Goal: Information Seeking & Learning: Compare options

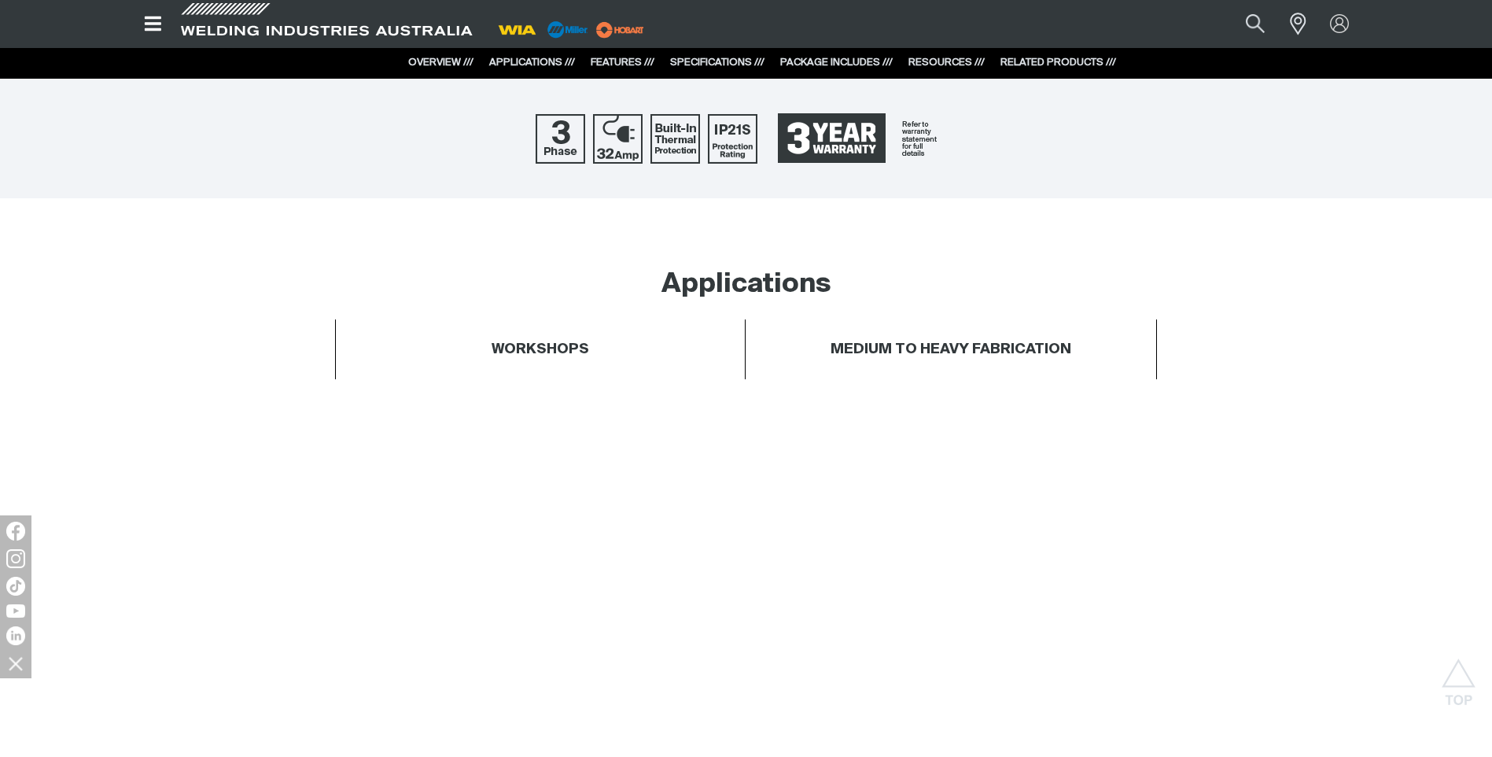
scroll to position [944, 0]
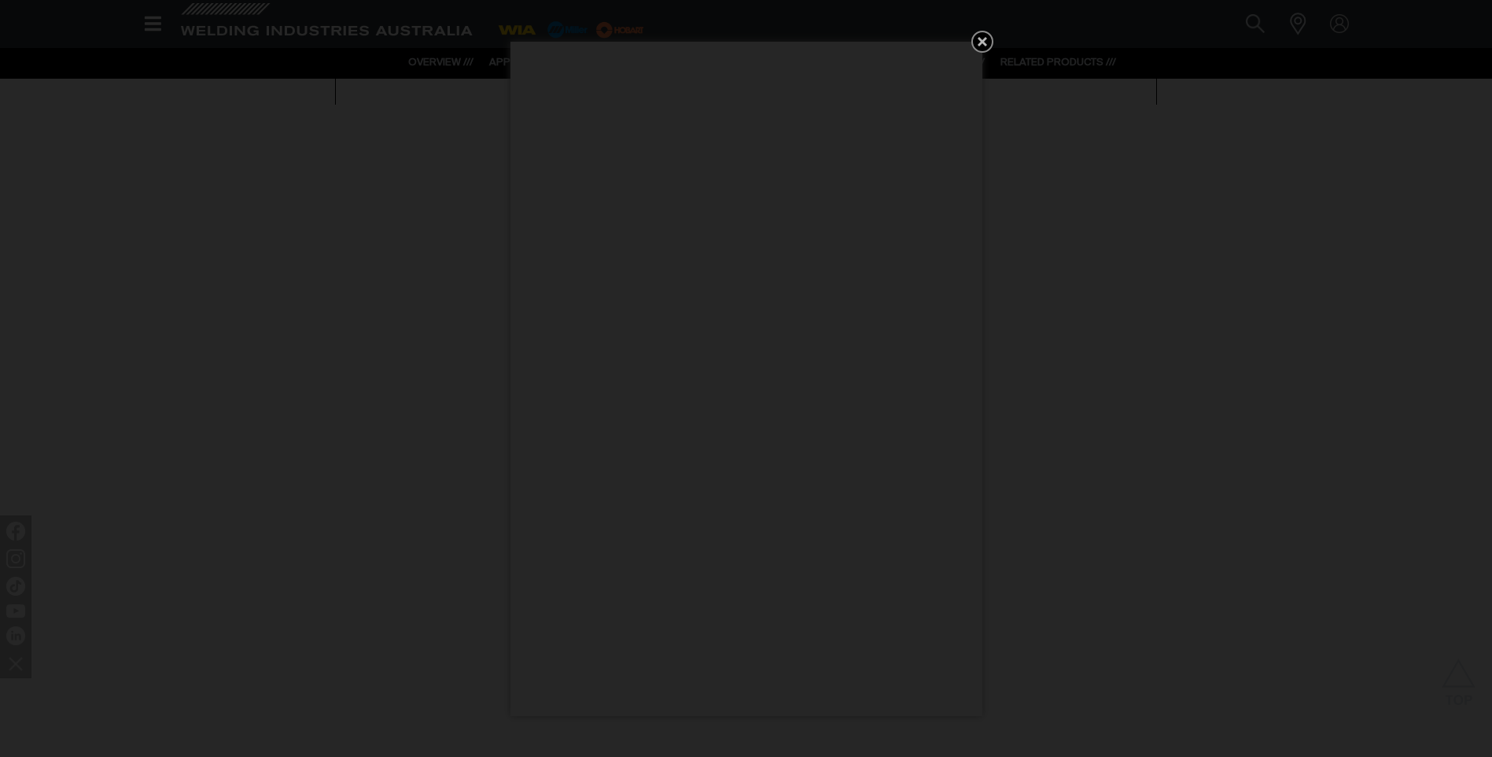
click at [986, 42] on icon "Get 5 WIA Welding Guides Free!" at bounding box center [982, 41] width 19 height 19
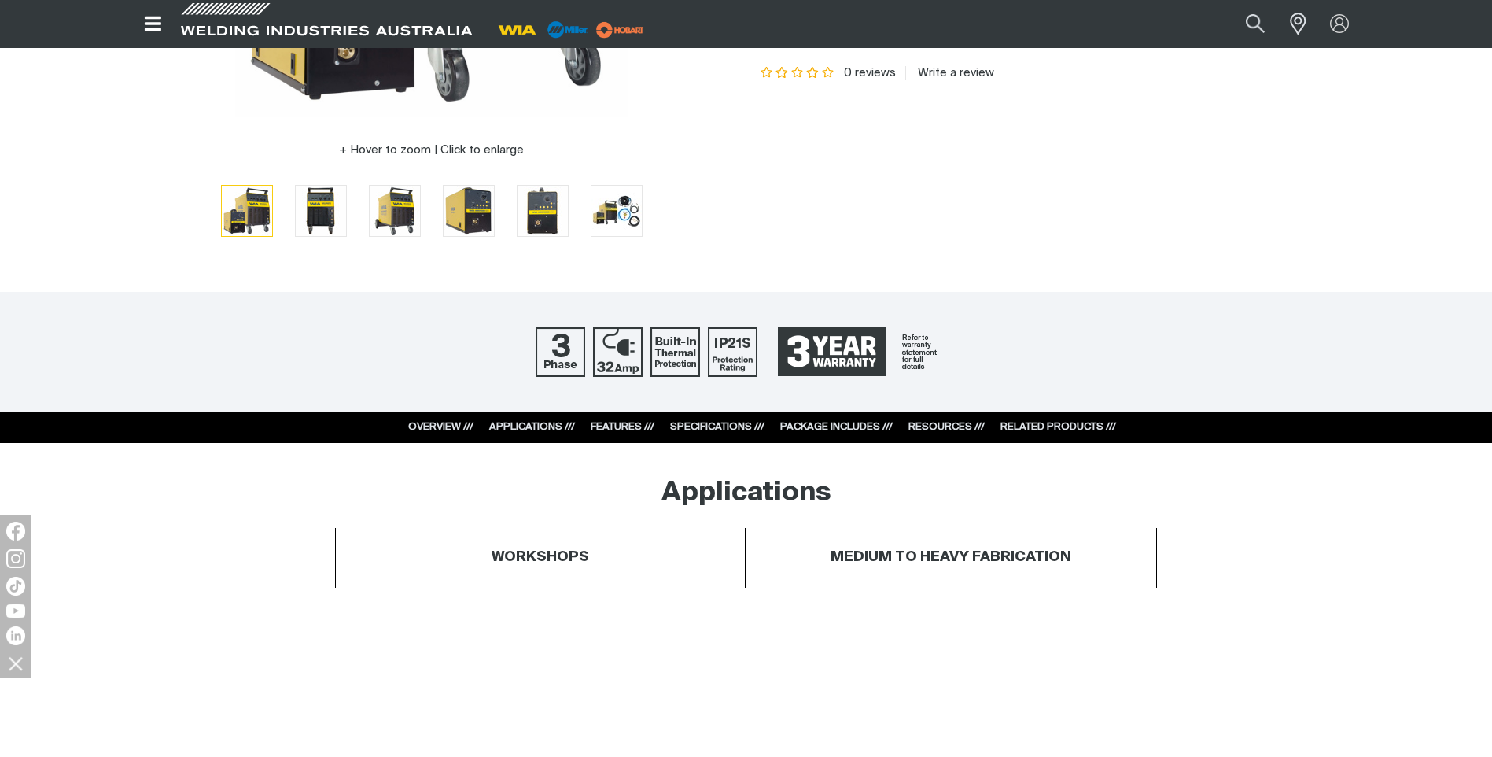
scroll to position [472, 0]
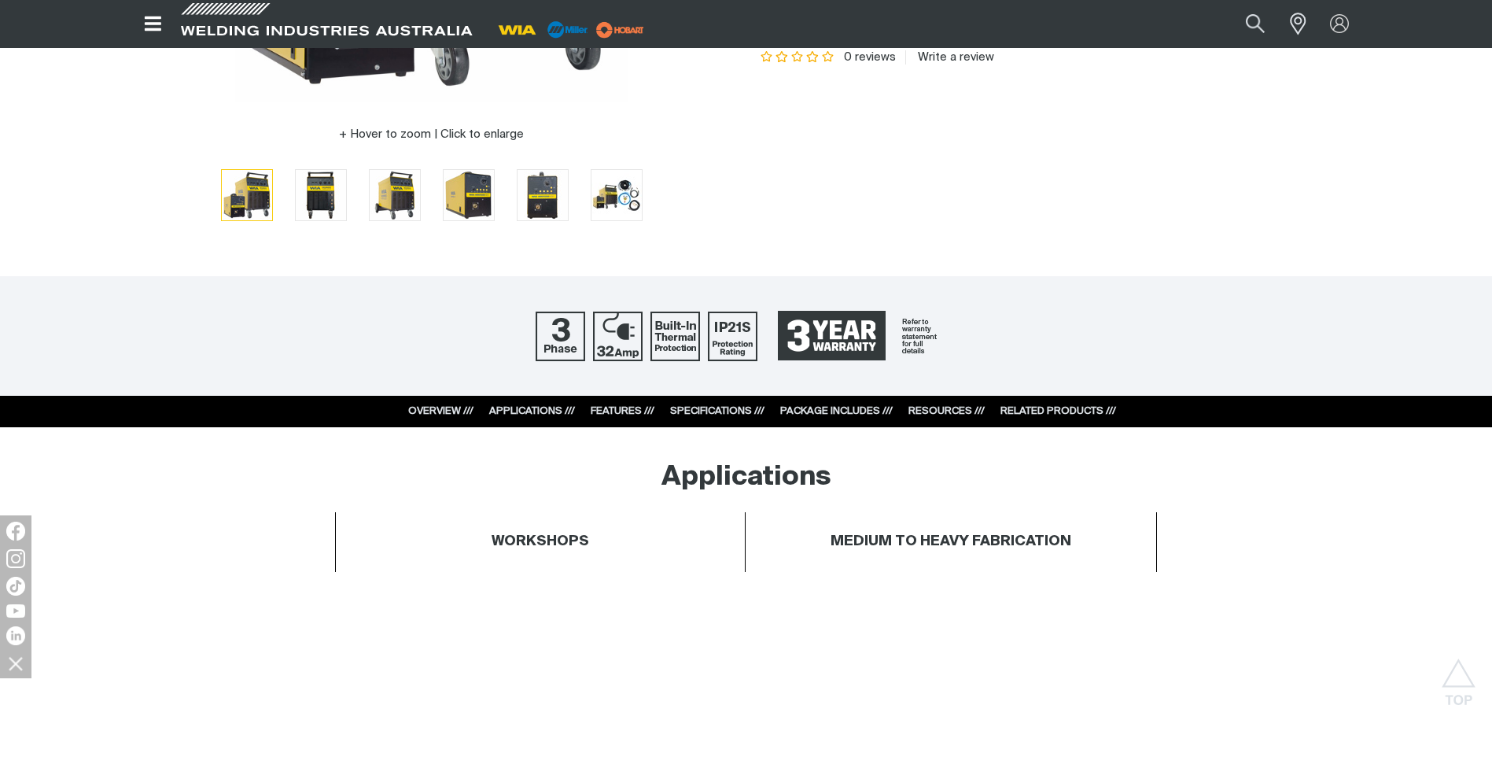
click at [729, 410] on link "SPECIFICATIONS ///" at bounding box center [717, 411] width 94 height 10
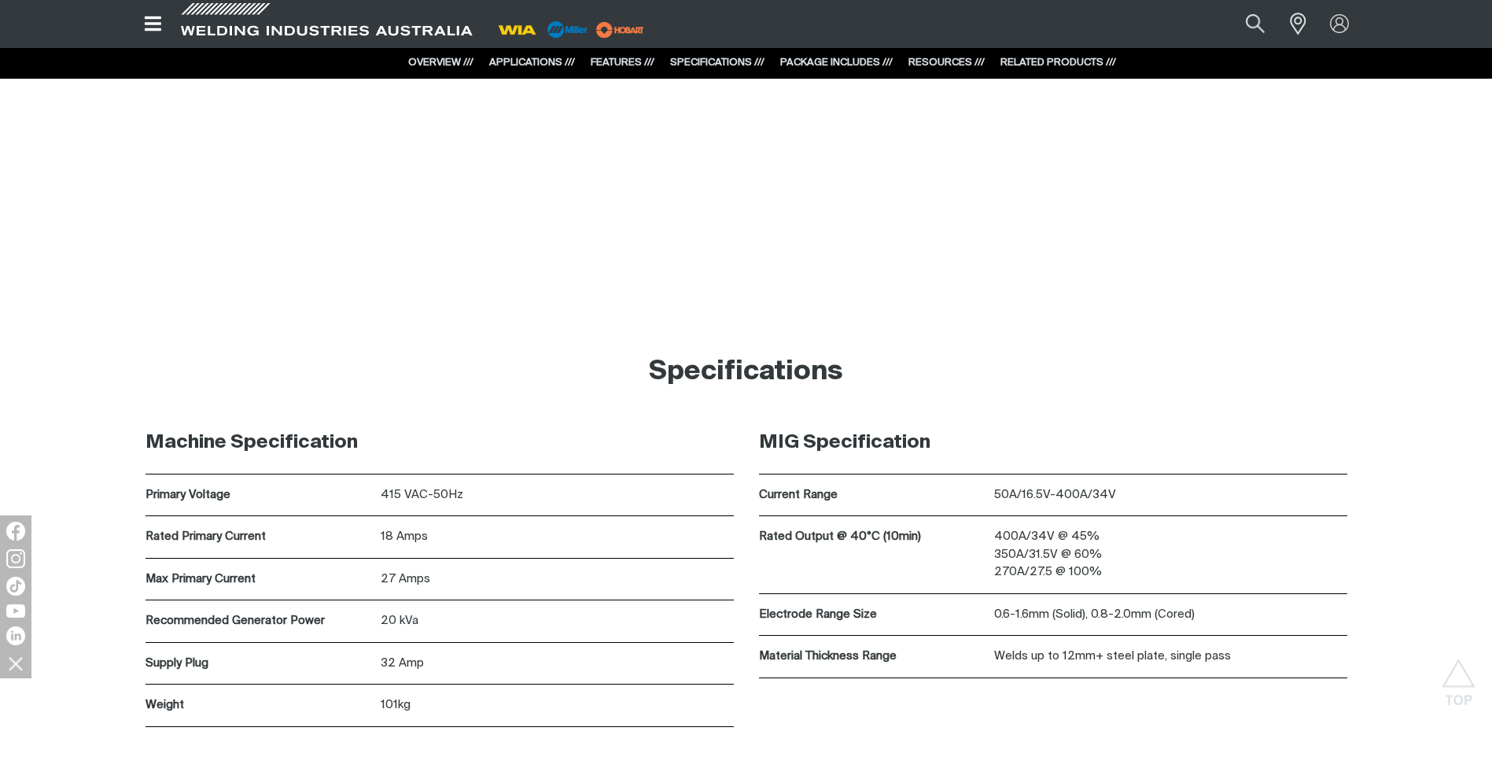
scroll to position [4865, 0]
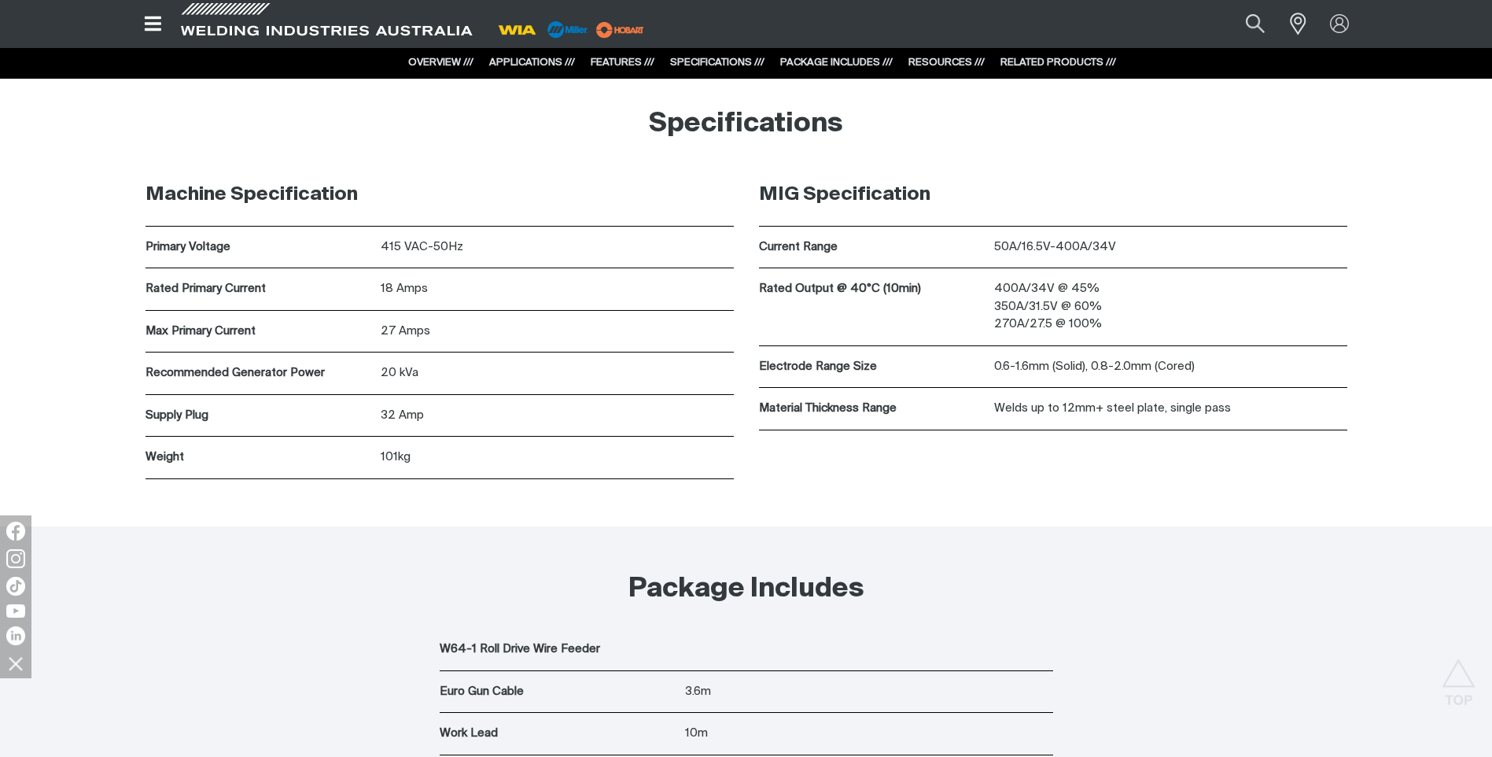
click at [1401, 341] on div "Machine Specification Primary Voltage 415 VAC-50Hz Rated Primary Current 18 Amp…" at bounding box center [746, 345] width 1492 height 363
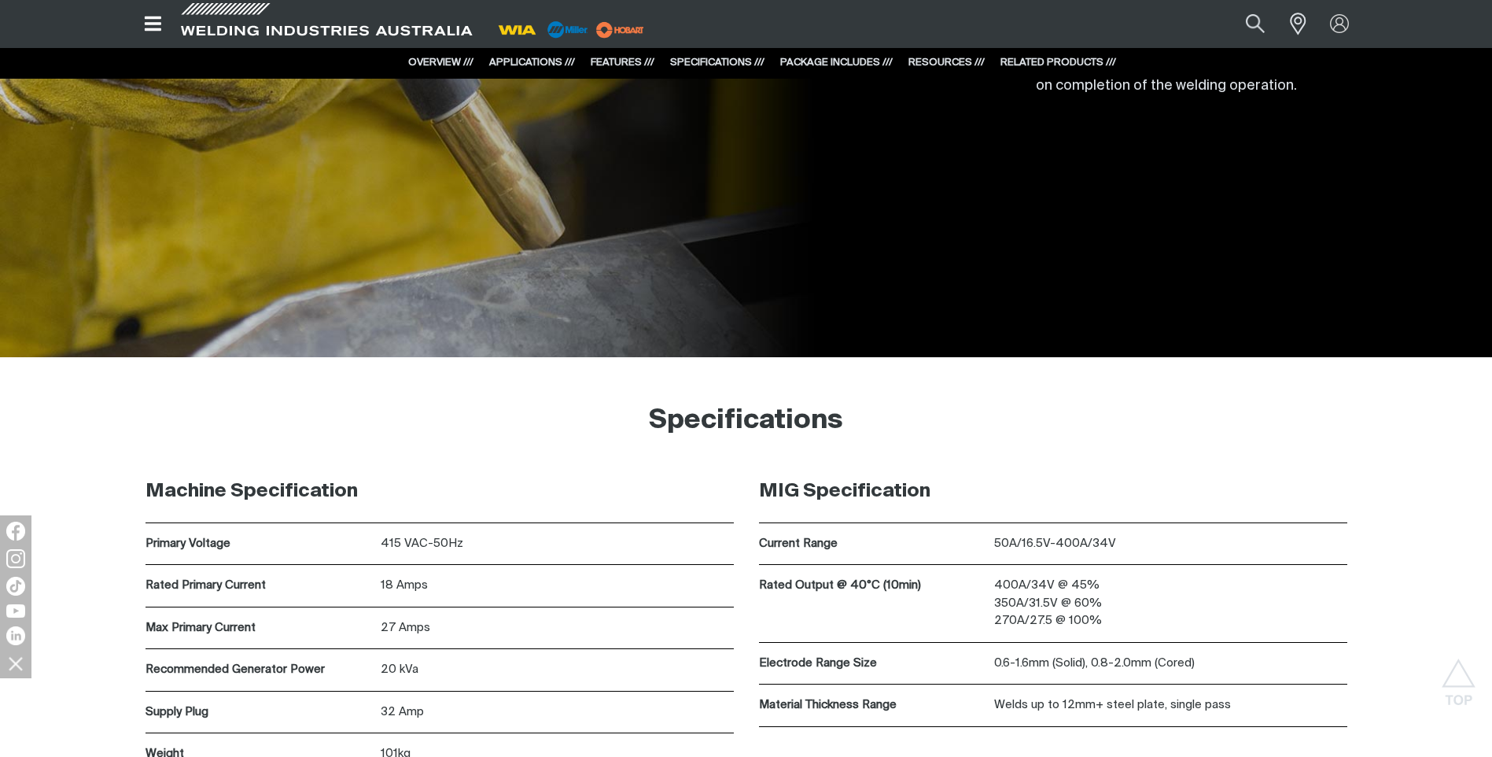
scroll to position [4314, 0]
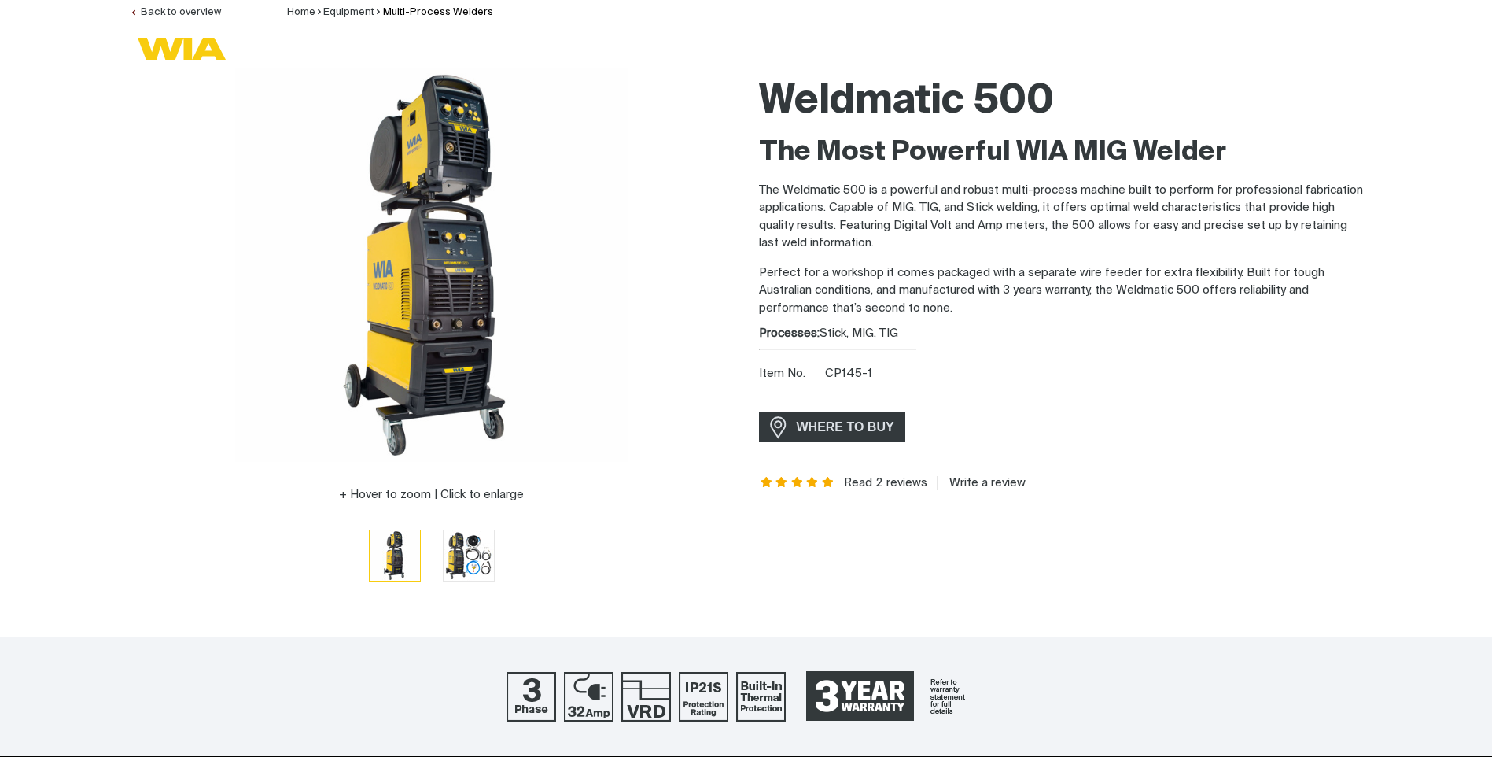
scroll to position [236, 0]
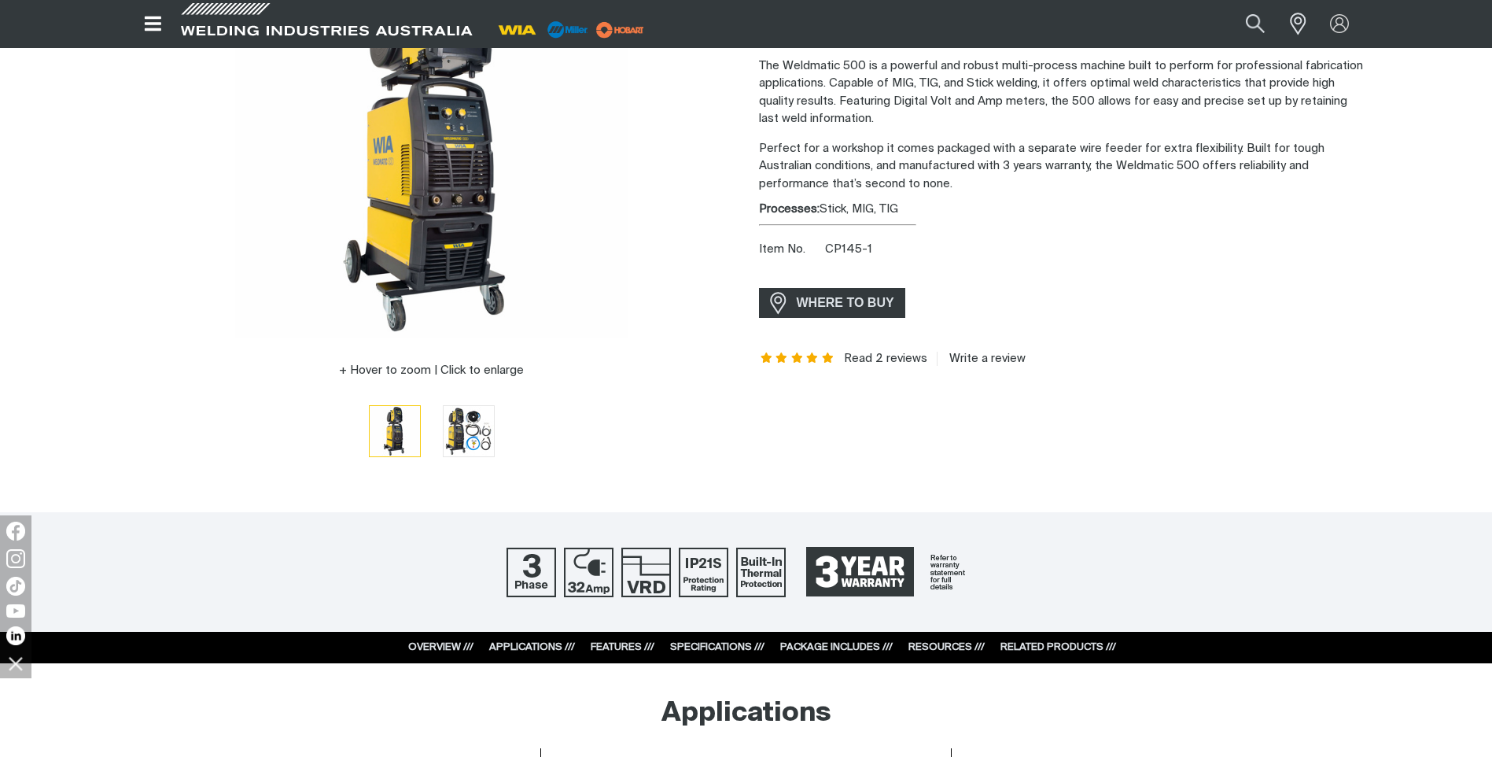
click at [716, 642] on link "SPECIFICATIONS ///" at bounding box center [717, 647] width 94 height 10
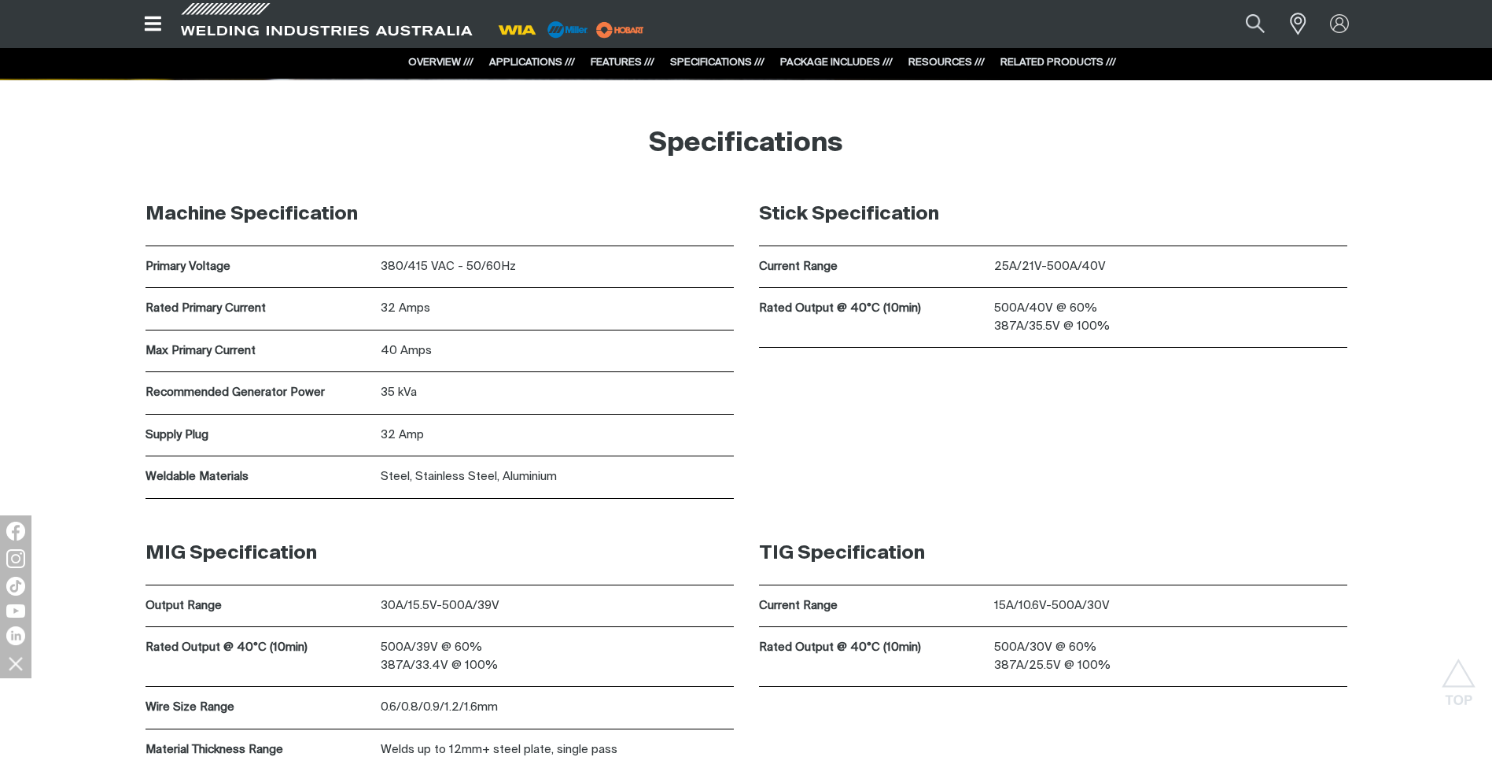
scroll to position [4778, 0]
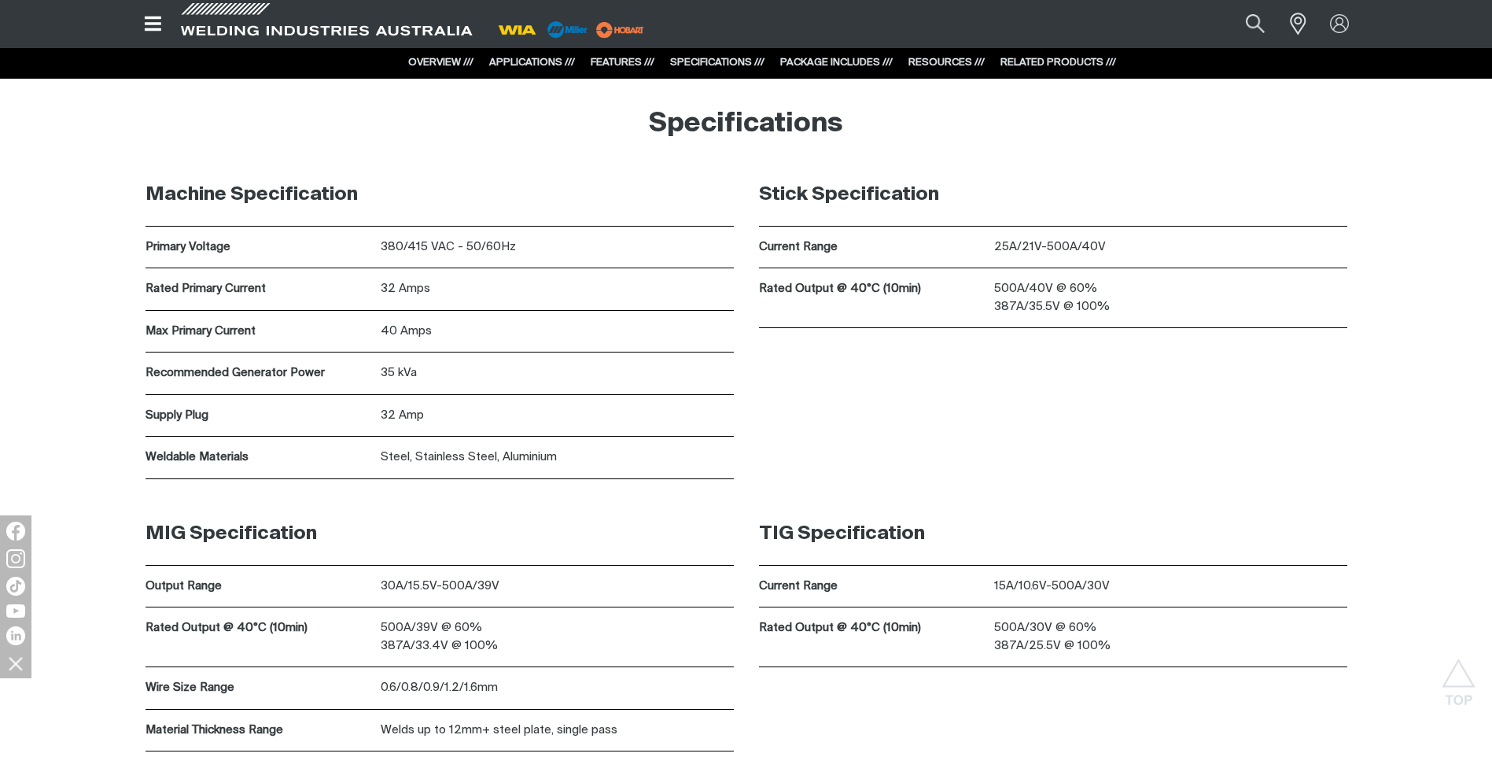
click at [787, 428] on div "Stick Specification Current Range 25A/21V-500A/40V Rated Output @ 40°C (10min) …" at bounding box center [1053, 321] width 588 height 315
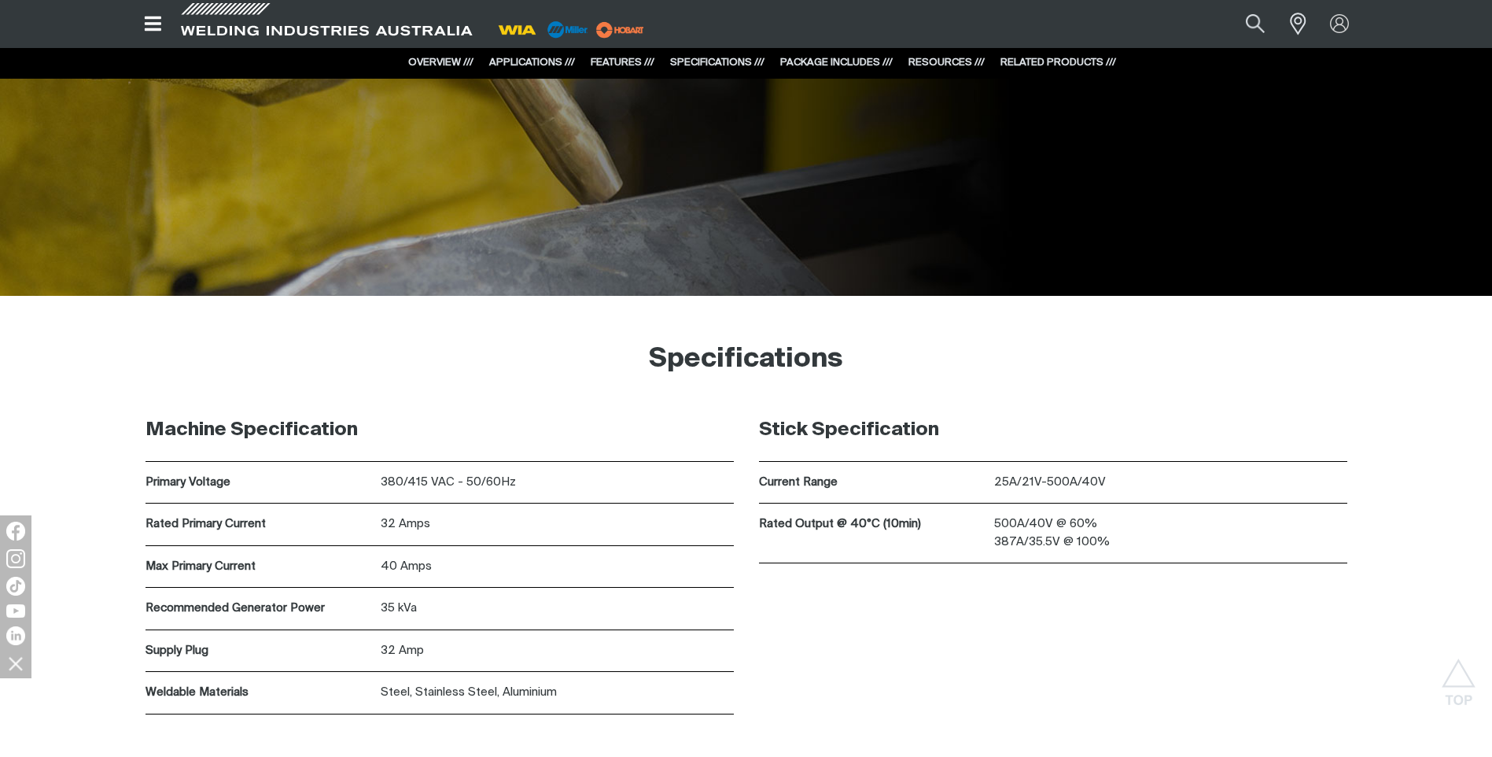
scroll to position [4542, 0]
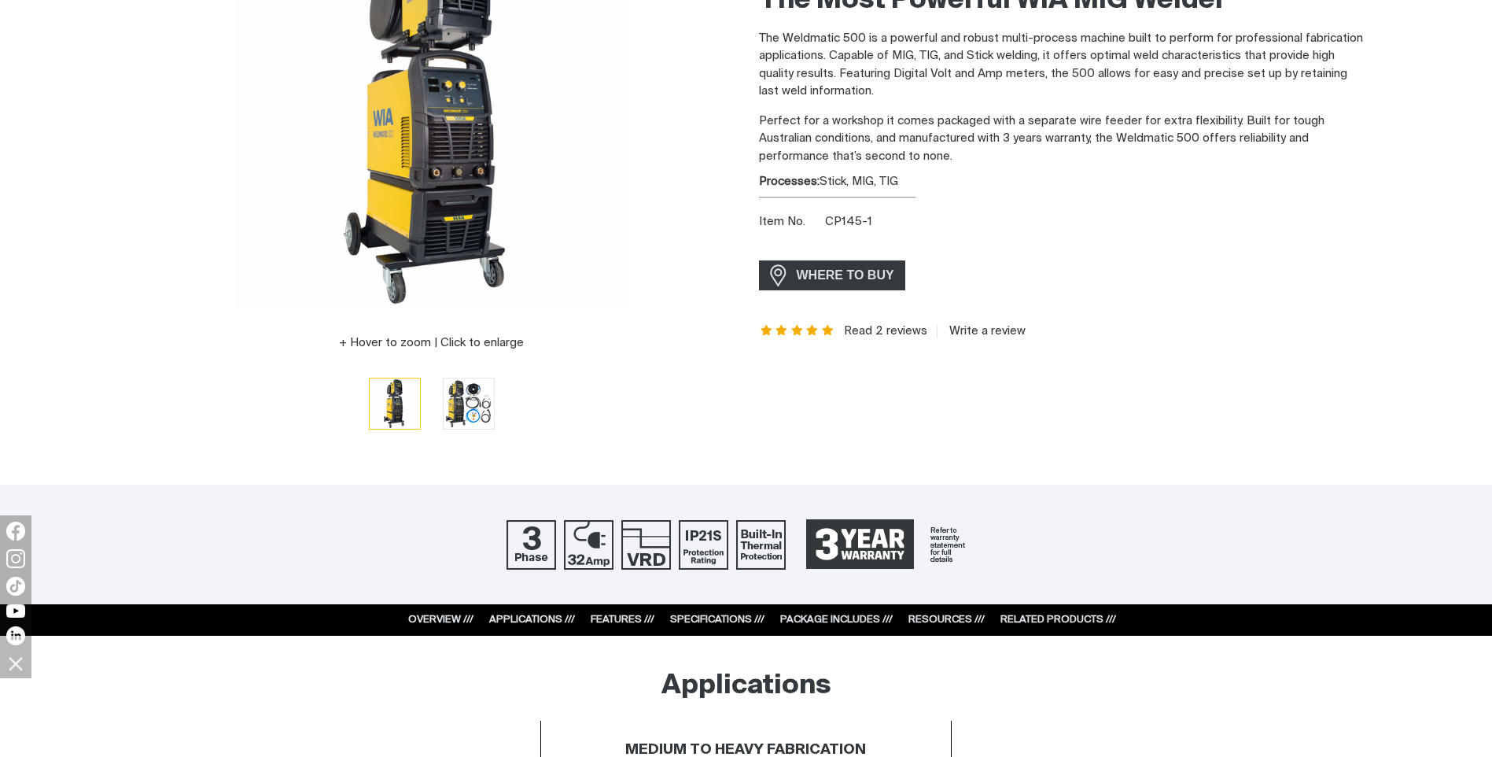
scroll to position [315, 0]
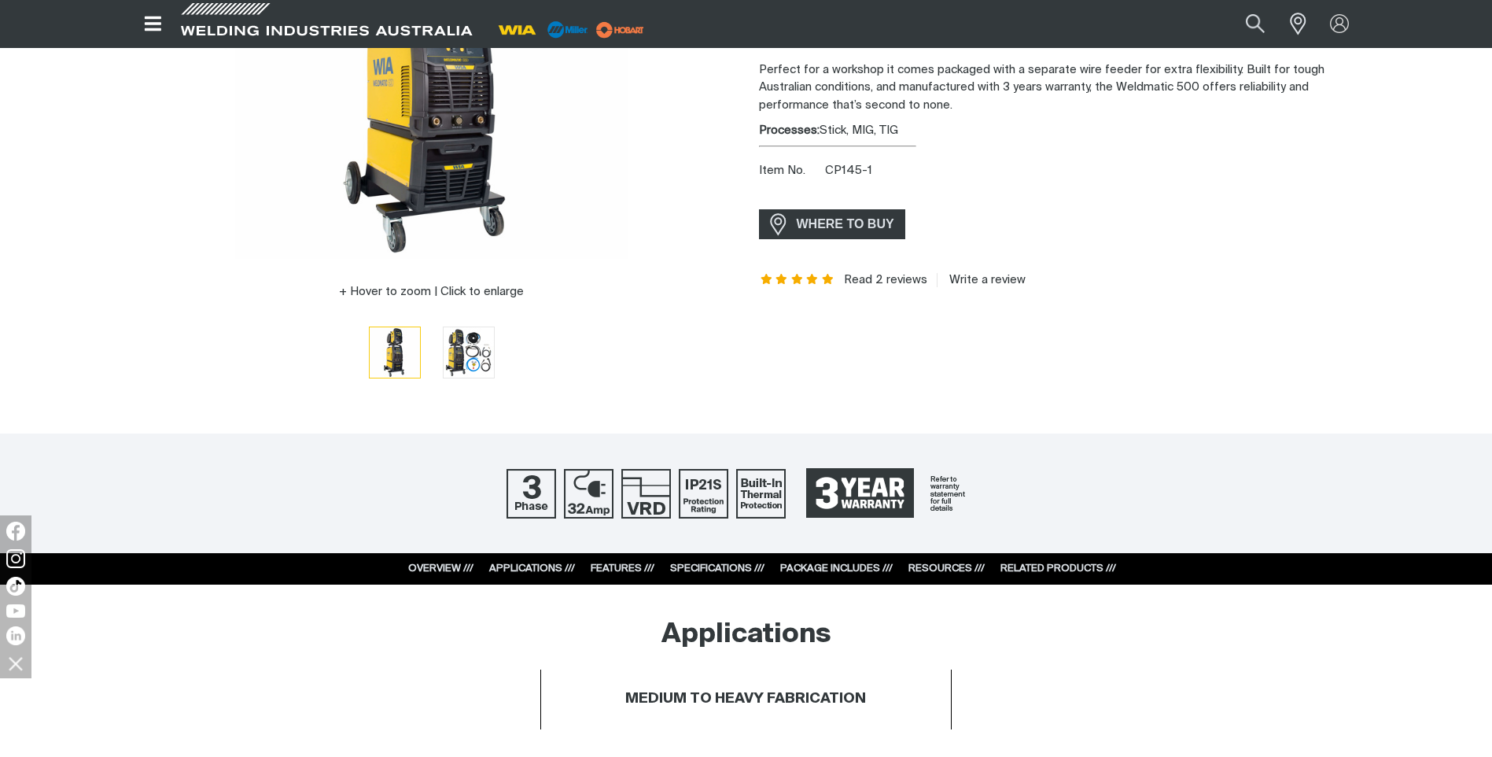
click at [624, 567] on link "FEATURES ///" at bounding box center [623, 568] width 64 height 10
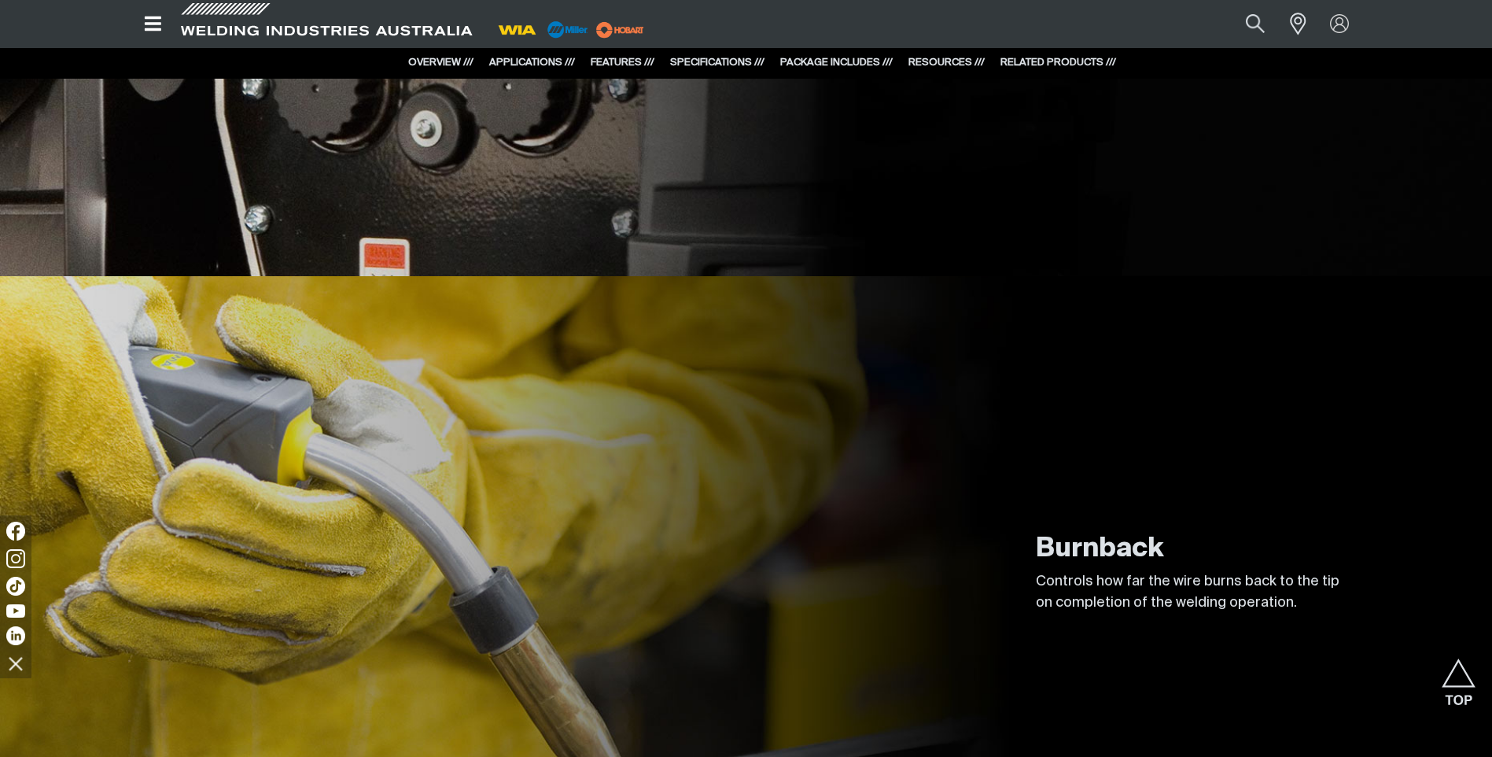
scroll to position [3845, 0]
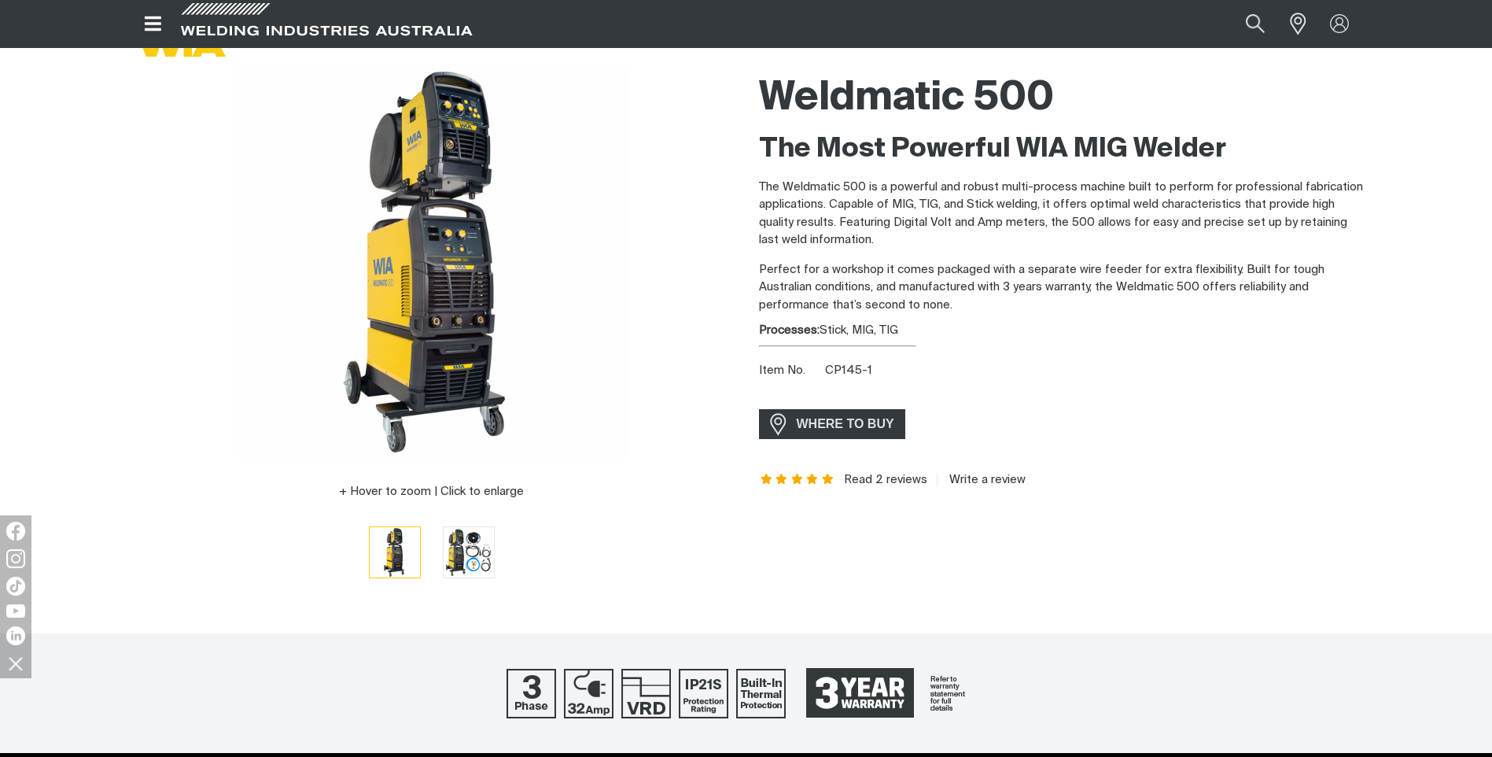
scroll to position [236, 0]
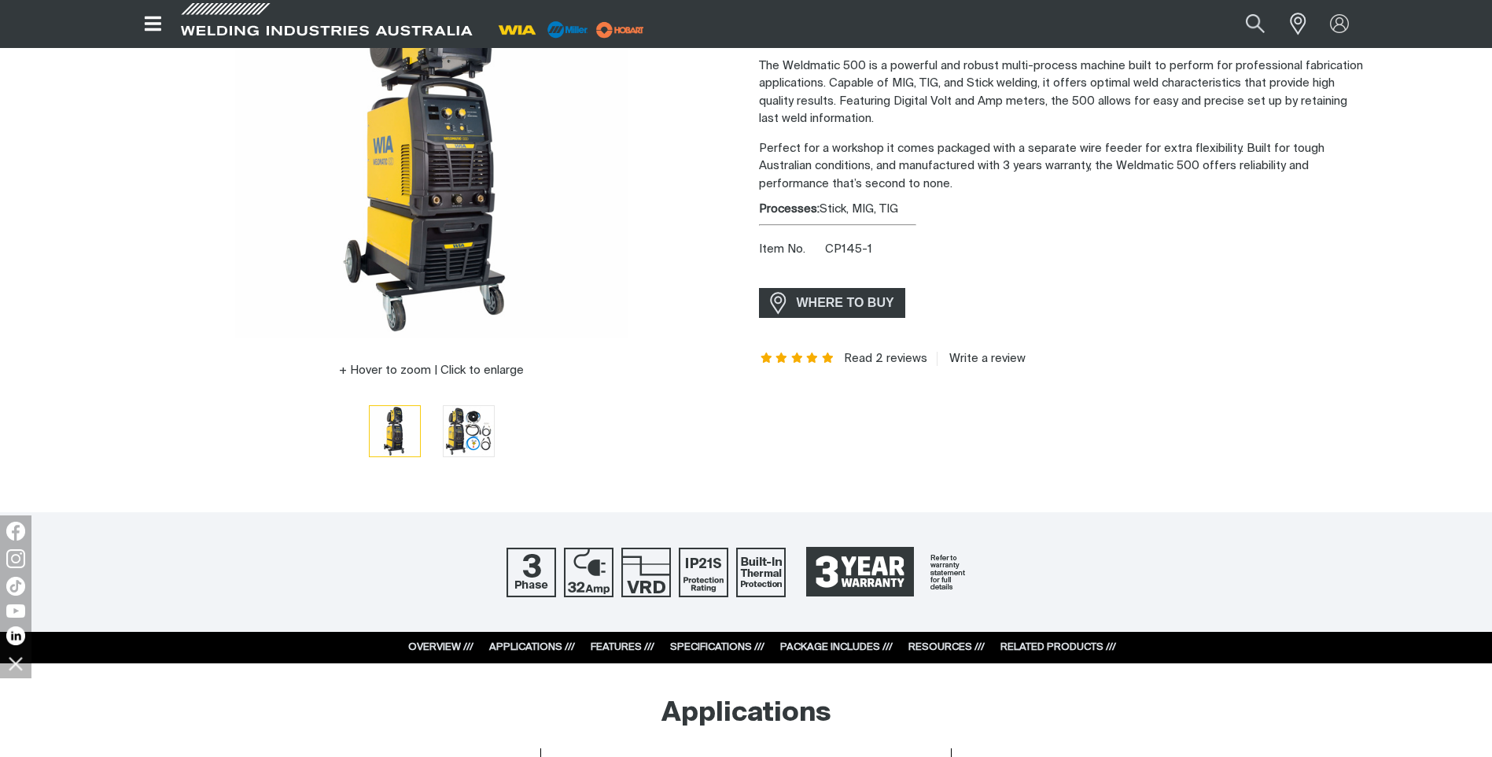
click at [696, 645] on link "SPECIFICATIONS ///" at bounding box center [717, 647] width 94 height 10
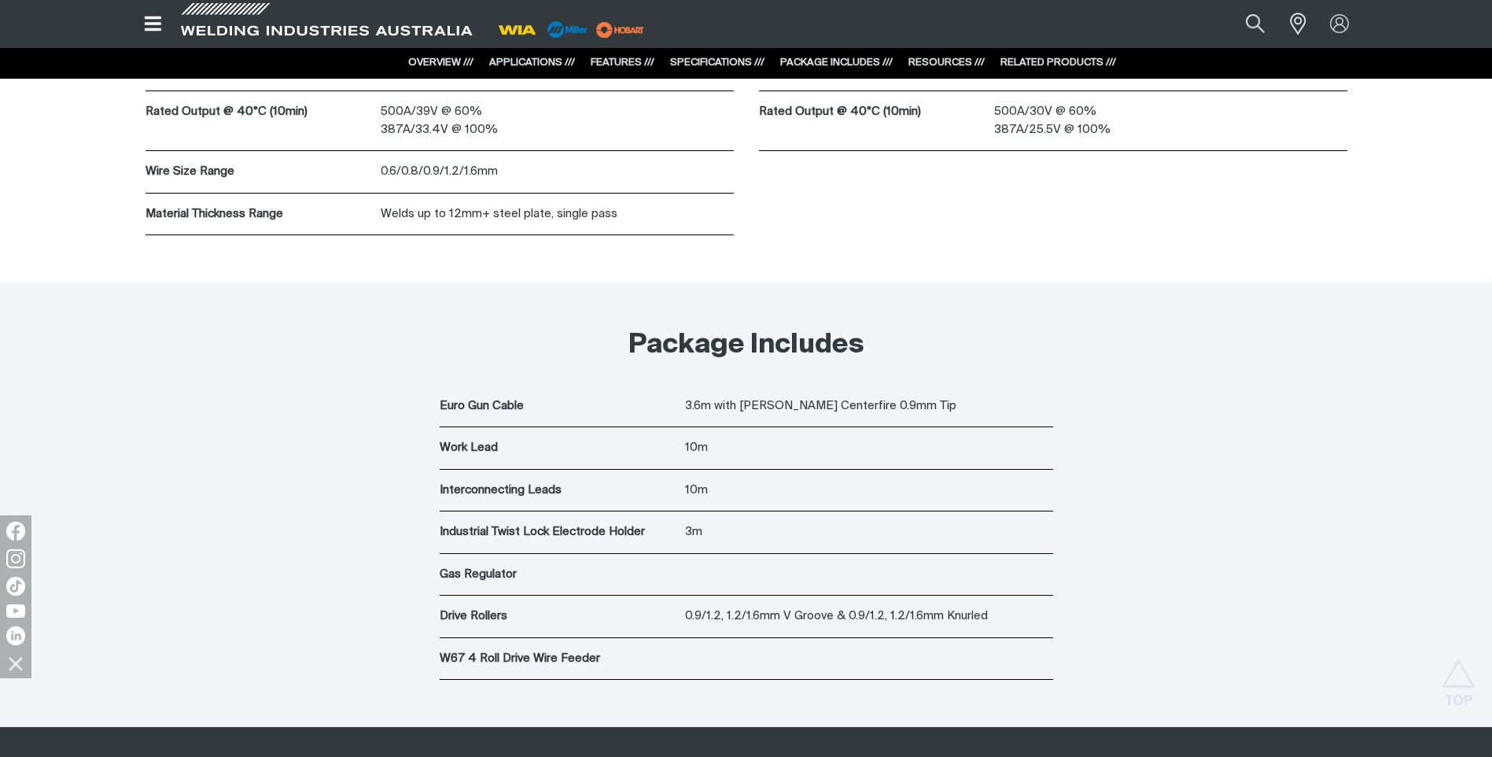
scroll to position [5093, 0]
